Goal: Task Accomplishment & Management: Use online tool/utility

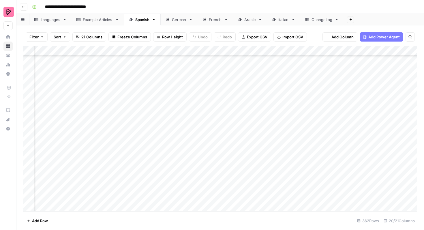
scroll to position [3099, 332]
click at [182, 21] on div "German" at bounding box center [179, 20] width 14 height 6
click at [144, 21] on div "Spanish" at bounding box center [142, 20] width 14 height 6
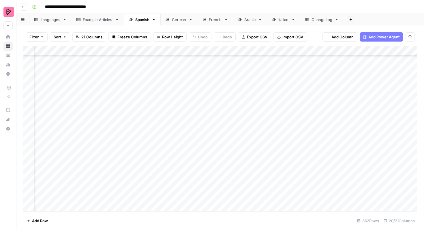
click at [310, 187] on div "Add Column" at bounding box center [220, 128] width 394 height 165
click at [310, 187] on textarea "**********" at bounding box center [336, 187] width 110 height 8
click at [280, 134] on div "Add Column" at bounding box center [220, 128] width 394 height 165
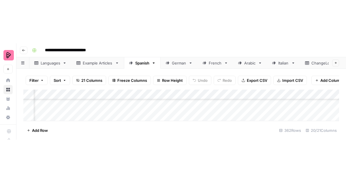
scroll to position [3189, 289]
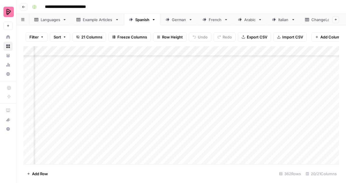
click at [286, 79] on div "Add Column" at bounding box center [181, 105] width 316 height 118
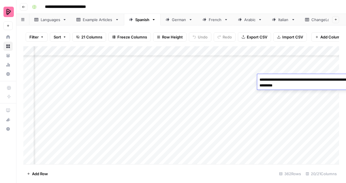
click at [286, 79] on textarea "**********" at bounding box center [314, 83] width 115 height 14
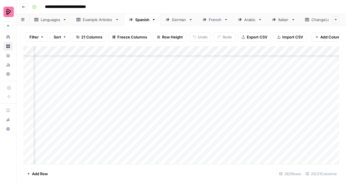
click at [280, 91] on div "Add Column" at bounding box center [181, 105] width 316 height 118
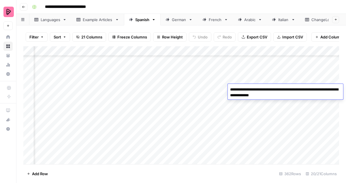
click at [281, 79] on div "Add Column" at bounding box center [181, 105] width 316 height 118
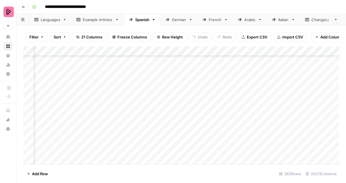
click at [281, 79] on div "Add Column" at bounding box center [181, 105] width 316 height 118
click at [280, 99] on div "Add Column" at bounding box center [181, 105] width 316 height 118
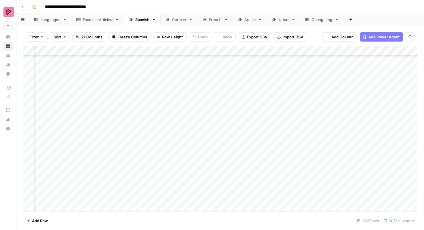
scroll to position [3213, 289]
click at [302, 85] on div "Add Column" at bounding box center [220, 128] width 394 height 165
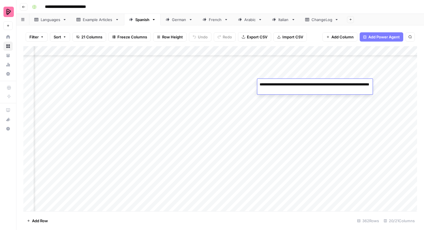
click at [302, 85] on textarea "**********" at bounding box center [314, 87] width 115 height 14
click at [301, 101] on div "Add Column" at bounding box center [220, 128] width 394 height 165
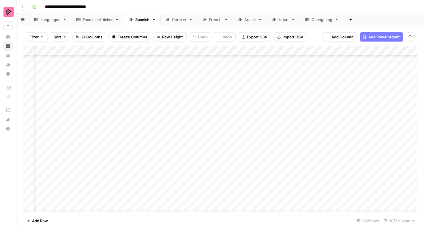
scroll to position [3213, 421]
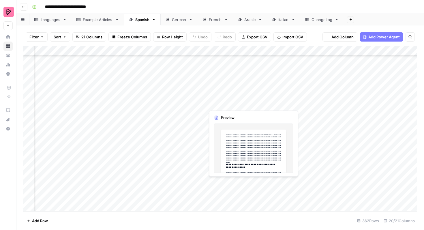
click at [232, 103] on div "Add Column" at bounding box center [220, 128] width 394 height 165
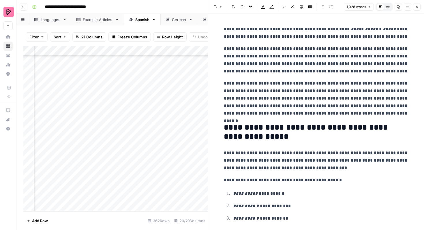
click at [418, 6] on icon "button" at bounding box center [416, 6] width 3 height 3
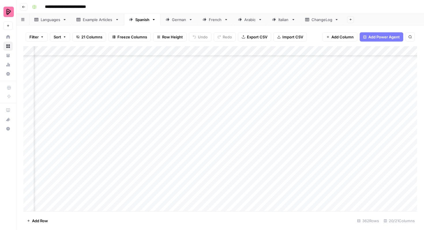
scroll to position [3316, 421]
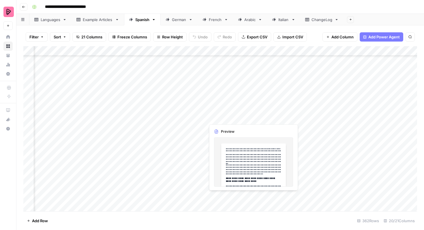
click at [226, 196] on div "Add Column" at bounding box center [220, 128] width 394 height 165
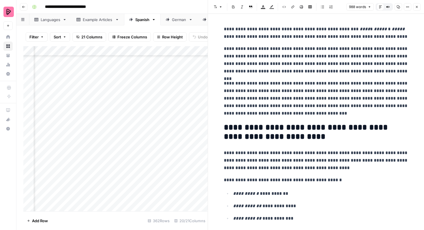
click at [414, 7] on button "Close" at bounding box center [417, 7] width 8 height 8
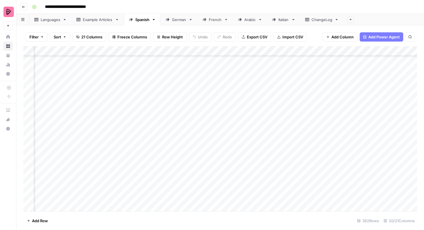
scroll to position [3395, 320]
click at [217, 129] on div "Add Column" at bounding box center [220, 128] width 394 height 165
click at [216, 128] on div "Add Column" at bounding box center [220, 128] width 394 height 165
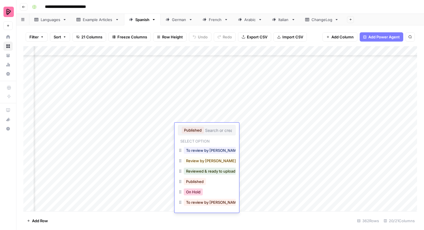
click at [198, 194] on button "On Hold" at bounding box center [193, 191] width 19 height 7
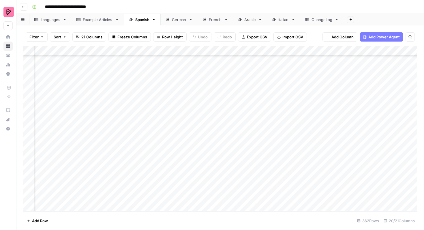
click at [205, 139] on div "Add Column" at bounding box center [220, 128] width 394 height 165
click at [204, 138] on div "Add Column" at bounding box center [220, 128] width 394 height 165
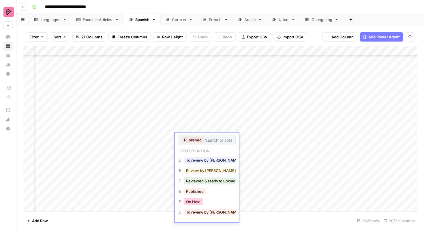
click at [192, 198] on button "On Hold" at bounding box center [193, 201] width 19 height 7
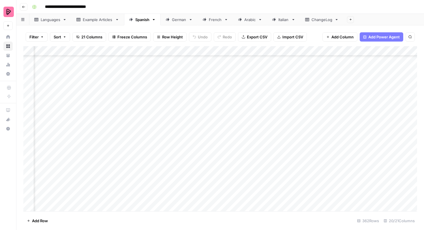
click at [201, 148] on div "Add Column" at bounding box center [220, 128] width 394 height 165
click at [204, 148] on div "Add Column" at bounding box center [220, 128] width 394 height 165
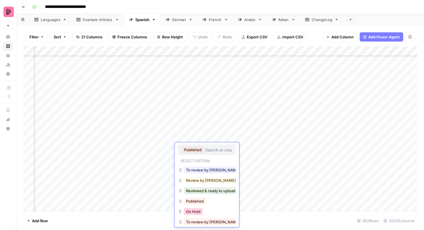
click at [194, 212] on button "On Hold" at bounding box center [193, 211] width 19 height 7
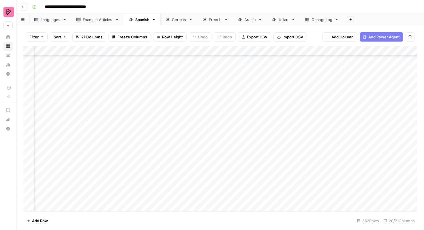
scroll to position [3390, 320]
click at [260, 74] on div "Add Column" at bounding box center [220, 128] width 394 height 165
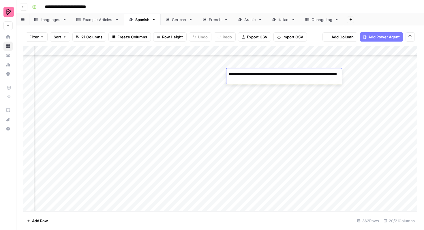
click at [260, 74] on textarea "**********" at bounding box center [283, 77] width 115 height 14
click at [265, 89] on div "Add Column" at bounding box center [220, 128] width 394 height 165
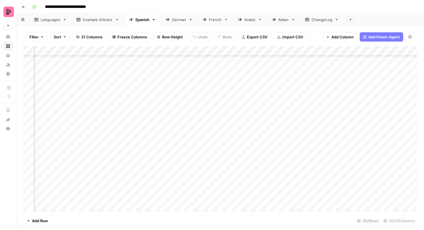
click at [260, 74] on div "Add Column" at bounding box center [220, 128] width 394 height 165
click at [39, 37] on button "Filter" at bounding box center [37, 36] width 22 height 9
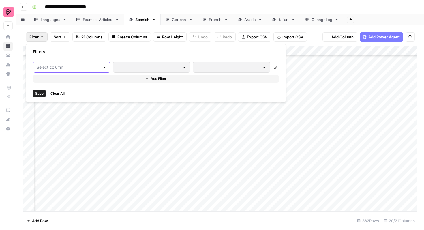
click at [59, 64] on input "text" at bounding box center [68, 67] width 63 height 6
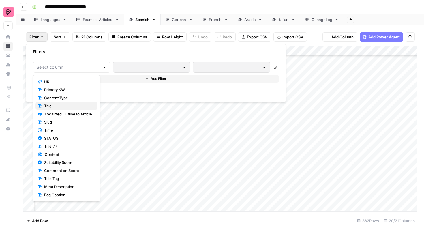
click at [60, 104] on span "Title" at bounding box center [68, 106] width 49 height 6
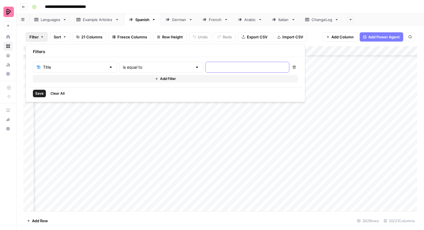
click at [209, 68] on input "text" at bounding box center [247, 67] width 76 height 6
paste input "Conjugación de los verbos en -re en [PERSON_NAME]: domina los patrones esencial…"
type input "Conjugación de los verbos en -re en [PERSON_NAME]: domina los patrones esencial…"
click at [39, 95] on span "Save" at bounding box center [39, 93] width 8 height 5
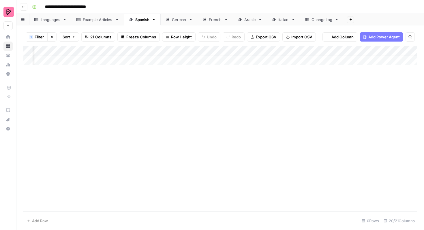
scroll to position [0, 320]
click at [51, 36] on icon "button" at bounding box center [52, 37] width 2 height 2
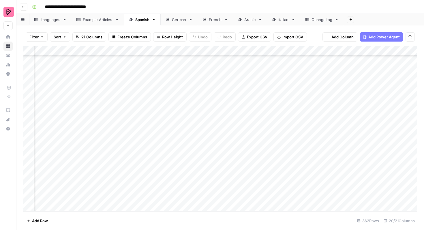
scroll to position [3370, 320]
click at [225, 134] on div "Add Column" at bounding box center [220, 128] width 394 height 165
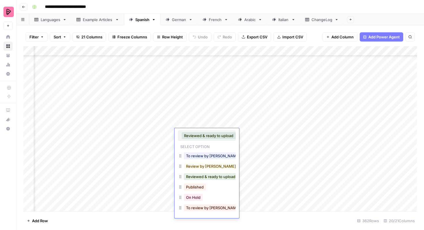
click at [205, 197] on div "On Hold" at bounding box center [207, 198] width 58 height 10
click at [201, 196] on button "On Hold" at bounding box center [193, 197] width 19 height 7
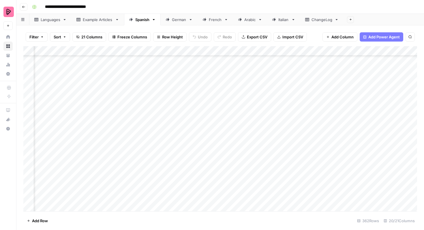
click at [225, 144] on div "Add Column" at bounding box center [220, 128] width 394 height 165
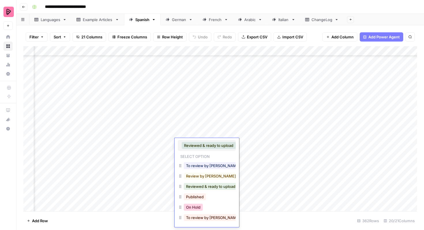
click at [192, 206] on button "On Hold" at bounding box center [193, 207] width 19 height 7
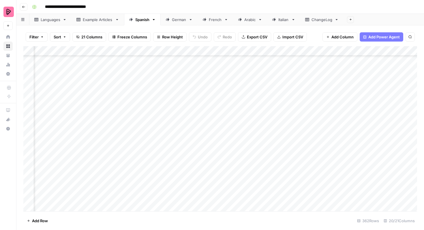
click at [251, 124] on div "Add Column" at bounding box center [220, 128] width 394 height 165
click at [252, 125] on div "Add Column" at bounding box center [220, 128] width 394 height 165
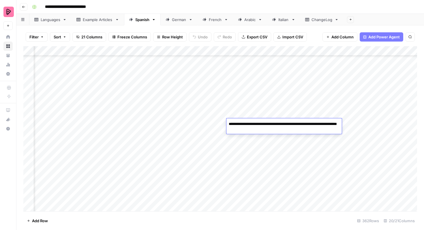
click at [251, 136] on div "Add Column" at bounding box center [220, 128] width 394 height 165
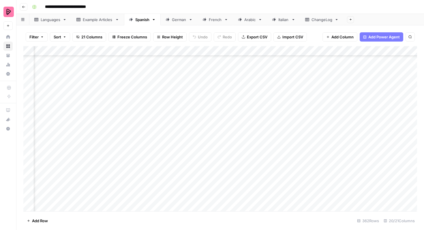
click at [251, 136] on div "Add Column" at bounding box center [220, 128] width 394 height 165
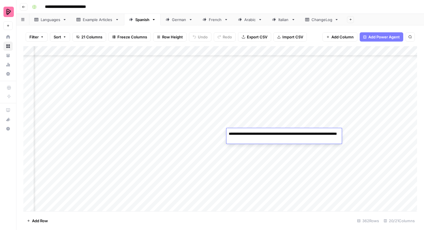
click at [251, 136] on textarea "**********" at bounding box center [283, 137] width 115 height 14
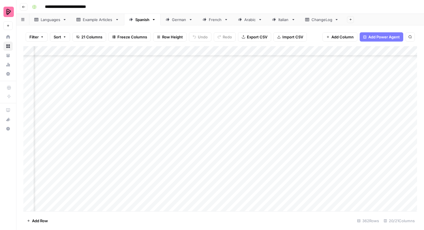
click at [254, 146] on div "Add Column" at bounding box center [220, 128] width 394 height 165
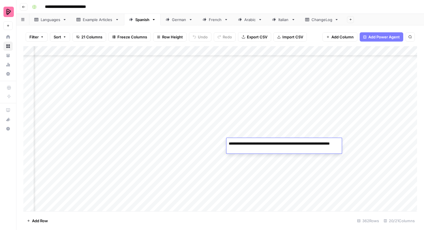
scroll to position [3336, 320]
click at [255, 127] on div "Add Column" at bounding box center [220, 128] width 394 height 165
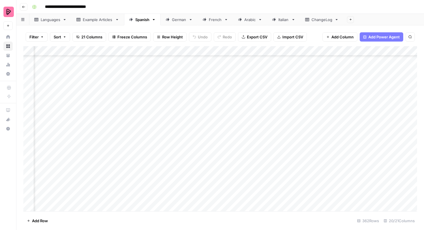
click at [255, 127] on div "Add Column" at bounding box center [220, 128] width 394 height 165
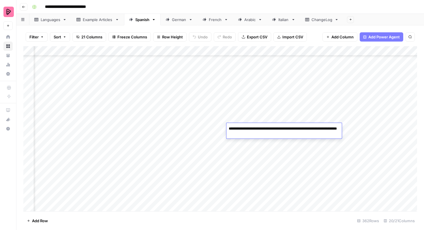
click at [255, 127] on textarea "**********" at bounding box center [283, 132] width 115 height 14
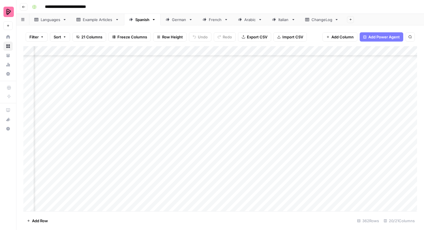
click at [256, 120] on div "Add Column" at bounding box center [220, 128] width 394 height 165
click at [257, 104] on div "Add Column" at bounding box center [220, 128] width 394 height 165
click at [258, 94] on div "Add Column" at bounding box center [220, 128] width 394 height 165
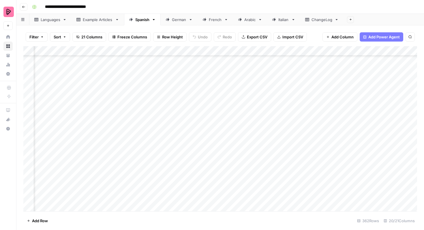
click at [258, 94] on div "Add Column" at bounding box center [220, 128] width 394 height 165
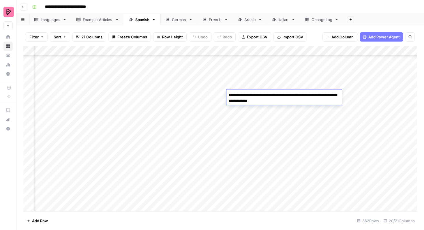
click at [260, 86] on div "Add Column" at bounding box center [220, 128] width 394 height 165
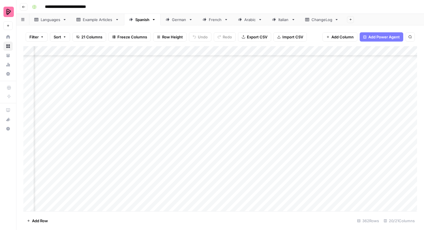
click at [260, 86] on div "Add Column" at bounding box center [220, 128] width 394 height 165
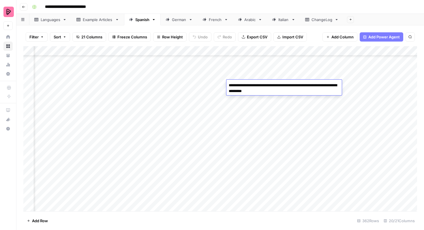
click at [249, 115] on div "Add Column" at bounding box center [220, 128] width 394 height 165
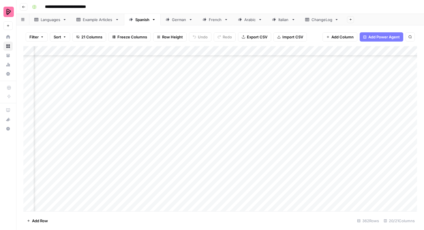
scroll to position [3399, 320]
click at [183, 22] on div "German" at bounding box center [179, 20] width 14 height 6
click at [38, 37] on span "Filter" at bounding box center [33, 37] width 9 height 6
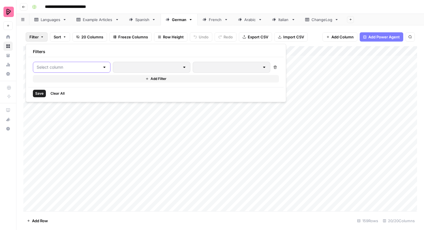
click at [68, 68] on input "text" at bounding box center [68, 67] width 63 height 6
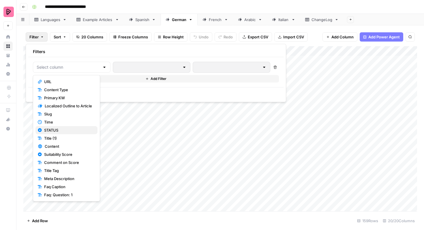
click at [74, 128] on span "STATUS" at bounding box center [68, 130] width 49 height 6
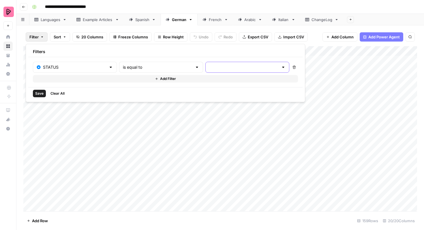
click at [209, 68] on input "text" at bounding box center [244, 67] width 70 height 6
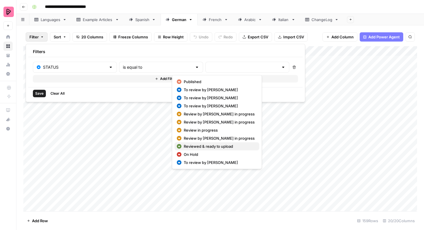
click at [204, 144] on span "Reviewed & ready to upload" at bounding box center [219, 146] width 71 height 6
type input "Reviewed & ready to upload"
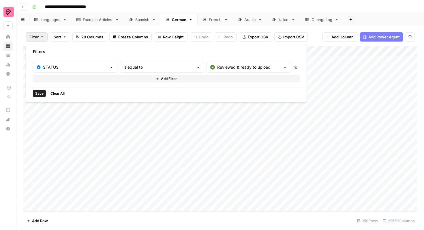
click at [41, 93] on span "Save" at bounding box center [39, 93] width 8 height 5
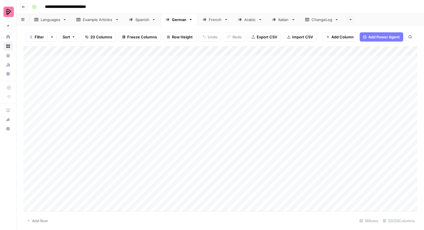
click at [25, 61] on div "Add Column" at bounding box center [220, 128] width 394 height 165
click at [28, 61] on div "Add Column" at bounding box center [220, 128] width 394 height 165
click at [28, 70] on div "Add Column" at bounding box center [220, 128] width 394 height 165
click at [28, 82] on div "Add Column" at bounding box center [220, 128] width 394 height 165
click at [29, 90] on div "Add Column" at bounding box center [220, 128] width 394 height 165
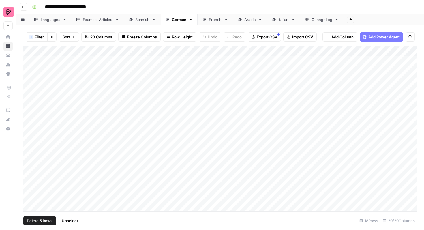
click at [29, 99] on div "Add Column" at bounding box center [220, 128] width 394 height 165
click at [28, 110] on div "Add Column" at bounding box center [220, 128] width 394 height 165
click at [28, 119] on div "Add Column" at bounding box center [220, 128] width 394 height 165
click at [28, 130] on div "Add Column" at bounding box center [220, 128] width 394 height 165
click at [30, 140] on div "Add Column" at bounding box center [220, 128] width 394 height 165
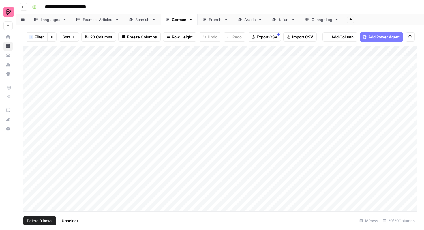
click at [29, 153] on div "Add Column" at bounding box center [220, 128] width 394 height 165
click at [29, 151] on div "Add Column" at bounding box center [220, 128] width 394 height 165
click at [29, 155] on div "Add Column" at bounding box center [220, 128] width 394 height 165
click at [29, 159] on div "Add Column" at bounding box center [220, 128] width 394 height 165
click at [29, 168] on div "Add Column" at bounding box center [220, 128] width 394 height 165
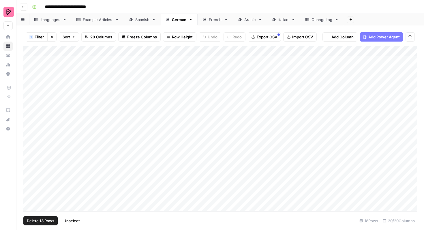
click at [29, 177] on div "Add Column" at bounding box center [220, 128] width 394 height 165
click at [29, 168] on div "Add Column" at bounding box center [220, 128] width 394 height 165
click at [29, 167] on div "Add Column" at bounding box center [220, 128] width 394 height 165
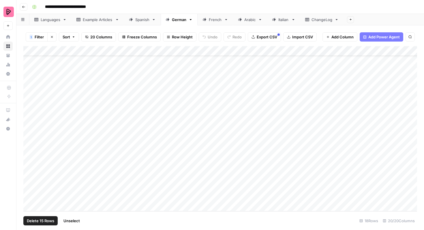
click at [29, 176] on div "Add Column" at bounding box center [220, 128] width 394 height 165
click at [29, 187] on div "Add Column" at bounding box center [220, 128] width 394 height 165
click at [29, 194] on div "Add Column" at bounding box center [220, 128] width 394 height 165
click at [28, 206] on div "Add Column" at bounding box center [220, 128] width 394 height 165
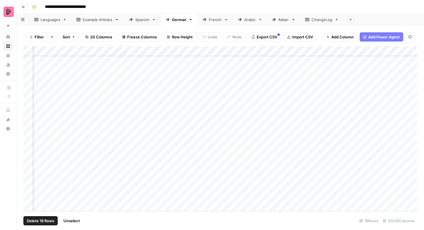
click at [266, 39] on span "Export CSV" at bounding box center [267, 37] width 20 height 6
click at [76, 219] on span "Unselect" at bounding box center [71, 221] width 16 height 6
click at [50, 36] on icon "button" at bounding box center [51, 36] width 3 height 3
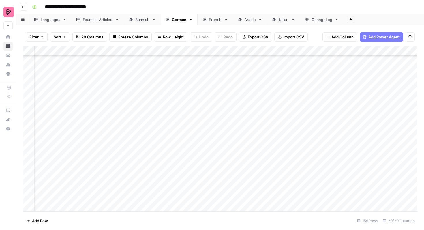
scroll to position [1414, 197]
click at [214, 20] on div "French" at bounding box center [215, 20] width 13 height 6
click at [139, 23] on link "Spanish" at bounding box center [142, 20] width 37 height 12
